Goal: Task Accomplishment & Management: Manage account settings

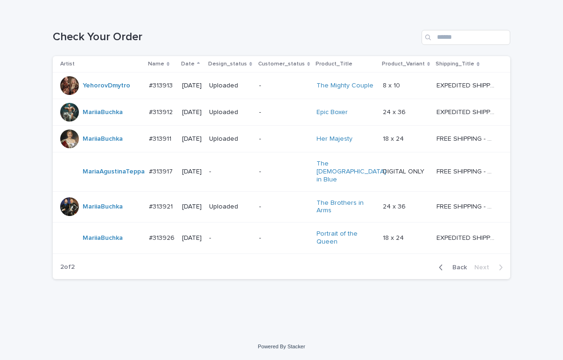
scroll to position [141, 0]
click at [231, 241] on p "-" at bounding box center [230, 238] width 42 height 8
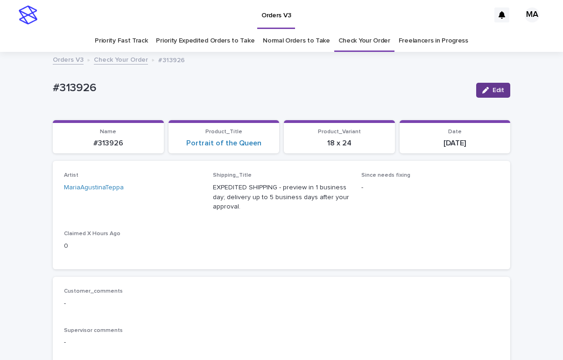
click at [493, 91] on span "Edit" at bounding box center [499, 90] width 12 height 7
click at [179, 190] on icon at bounding box center [183, 191] width 9 height 9
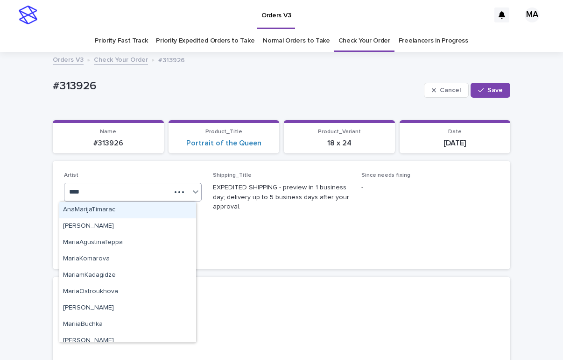
type input "*****"
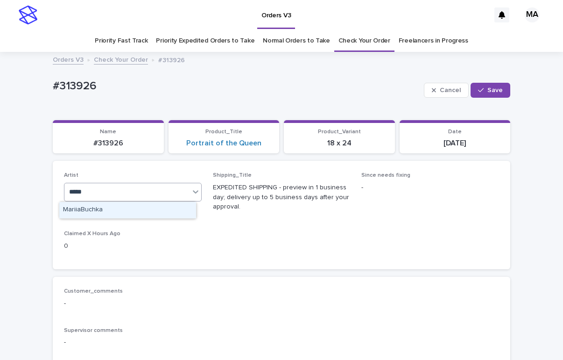
click at [145, 212] on div "MariiaBuchka" at bounding box center [127, 210] width 137 height 16
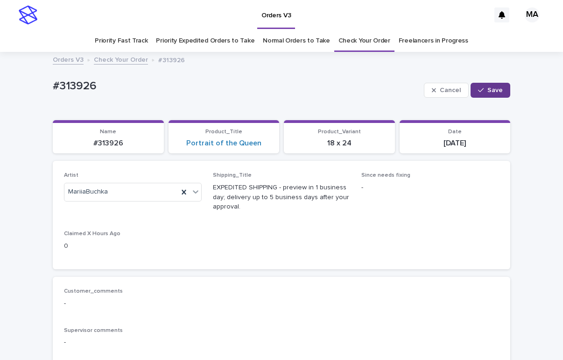
click at [478, 87] on icon "button" at bounding box center [481, 90] width 6 height 7
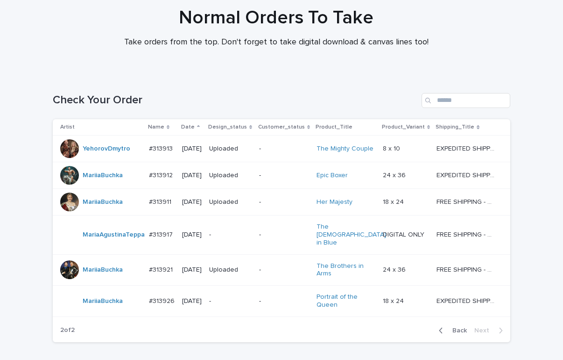
scroll to position [141, 0]
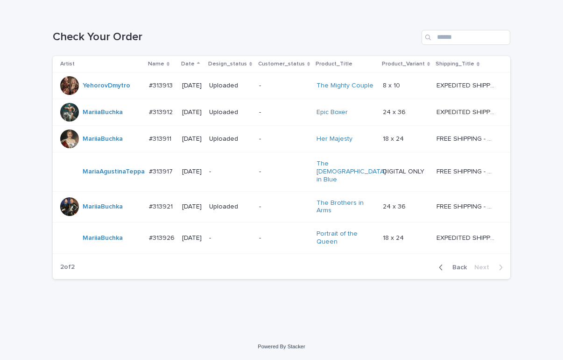
click at [528, 29] on div "Loading... Saving… Loading... Saving… Check Your Order Artist Name Date Design_…" at bounding box center [281, 172] width 563 height 322
click at [234, 242] on div "-" at bounding box center [230, 237] width 42 height 15
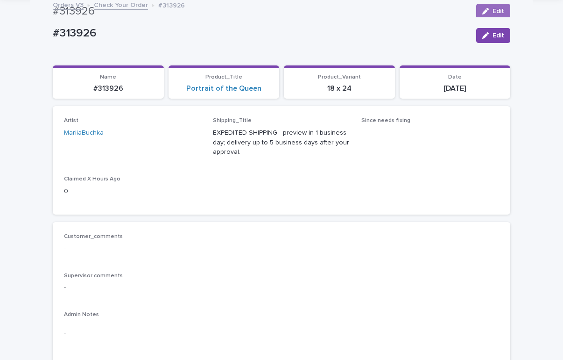
scroll to position [30, 0]
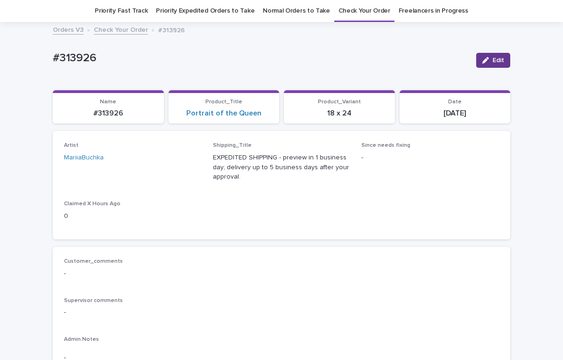
click at [493, 60] on span "Edit" at bounding box center [499, 60] width 12 height 7
click at [182, 163] on icon at bounding box center [184, 162] width 4 height 5
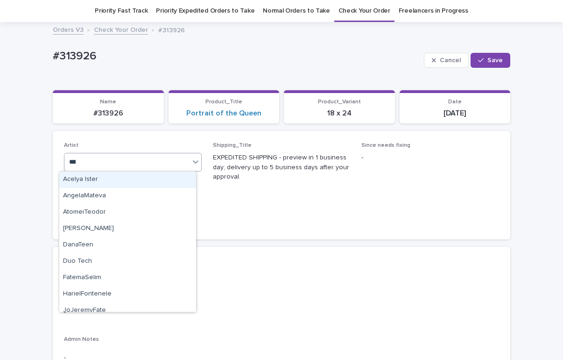
type input "****"
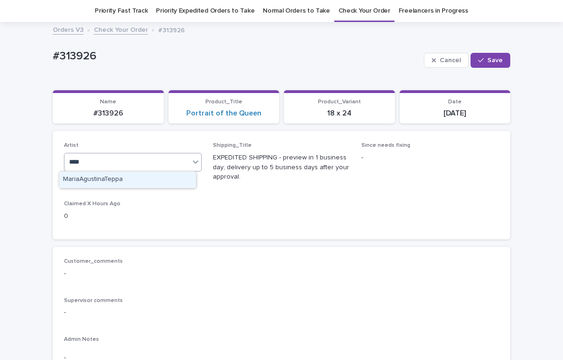
click at [176, 183] on div "MariaAgustinaTeppa" at bounding box center [127, 179] width 137 height 16
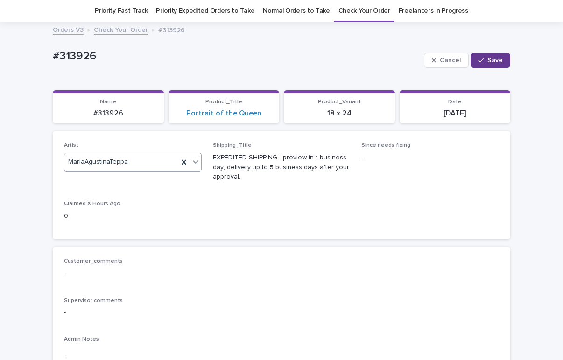
click at [492, 64] on button "Save" at bounding box center [491, 60] width 40 height 15
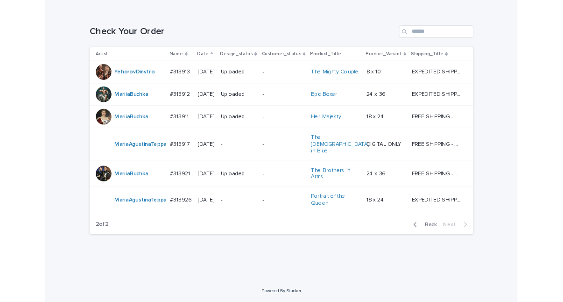
scroll to position [141, 0]
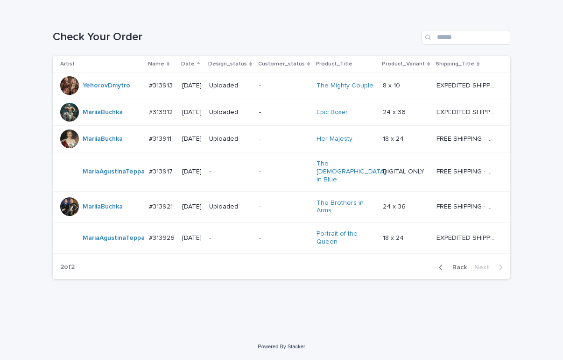
click at [182, 305] on div "Loading... Saving… Loading... Saving… Check Your Order Artist Name Date Design_…" at bounding box center [281, 160] width 467 height 298
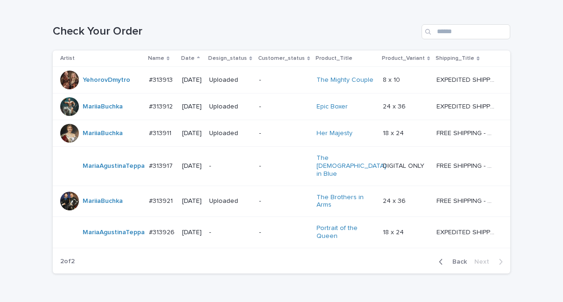
click at [531, 39] on div "Loading... Saving… Loading... Saving… Check Your Order Artist Name Date Design_…" at bounding box center [281, 167] width 563 height 322
